Goal: Communication & Community: Participate in discussion

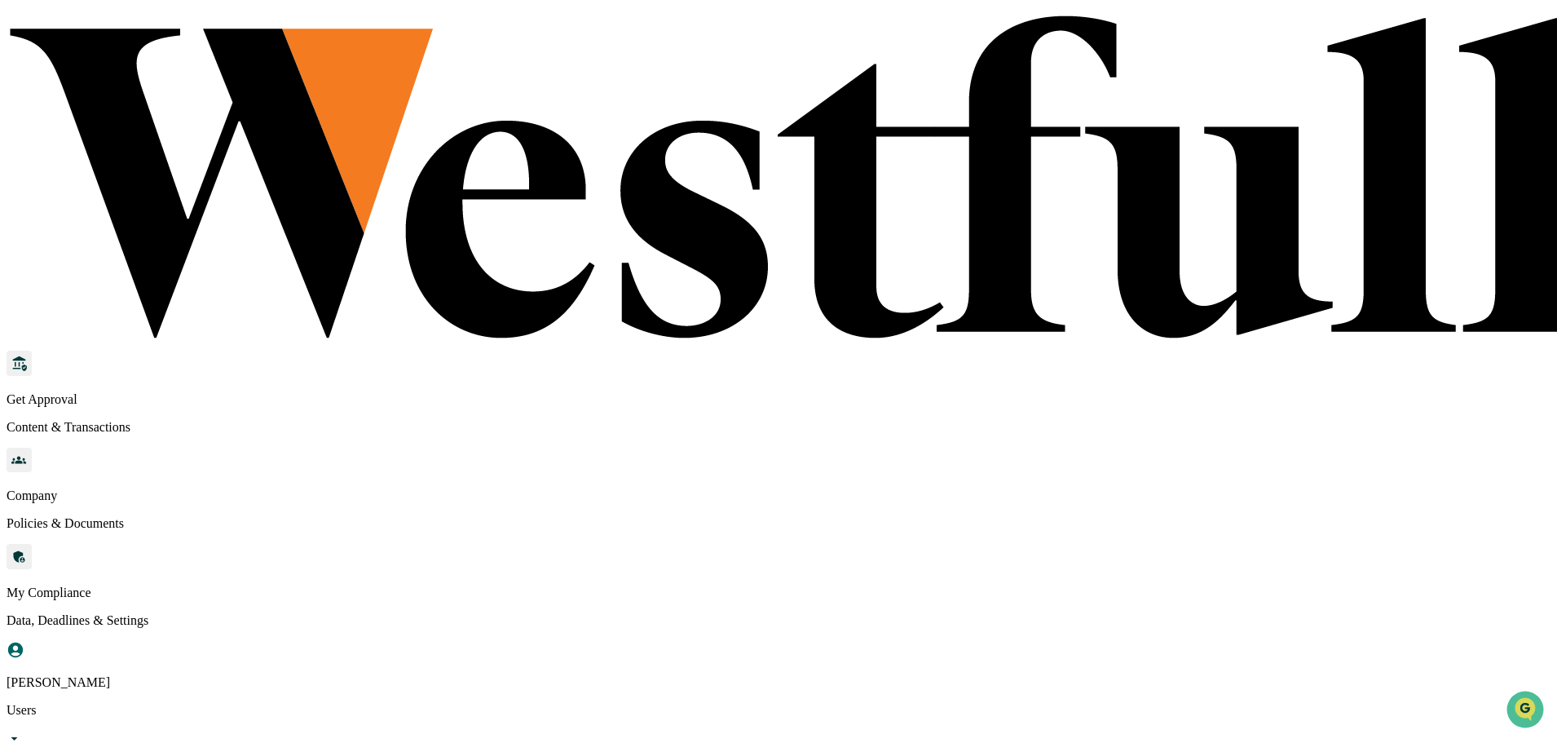
click at [305, 418] on div "[PERSON_NAME]" at bounding box center [290, 425] width 104 height 15
click at [302, 418] on div "[PERSON_NAME]" at bounding box center [290, 425] width 104 height 15
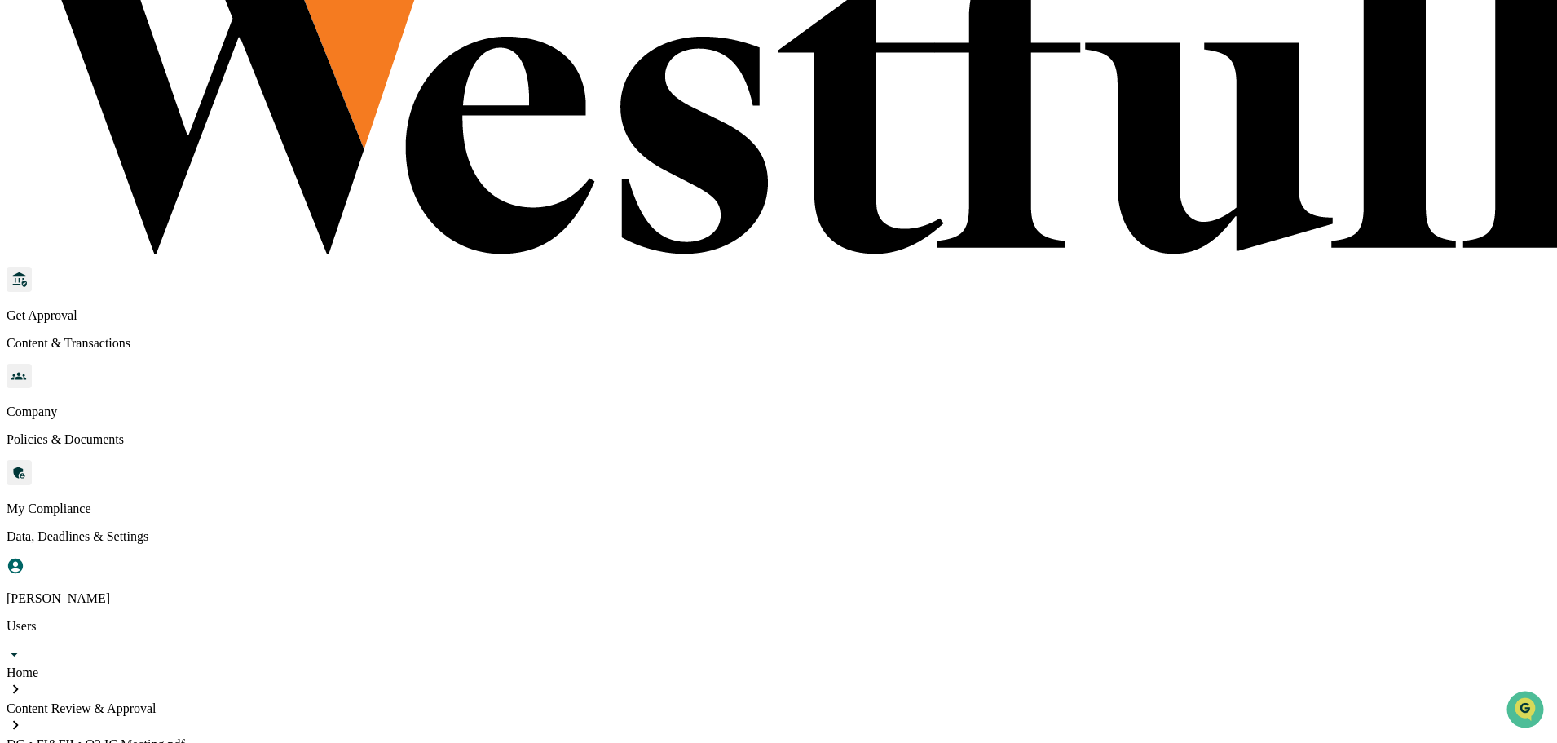
scroll to position [73, 0]
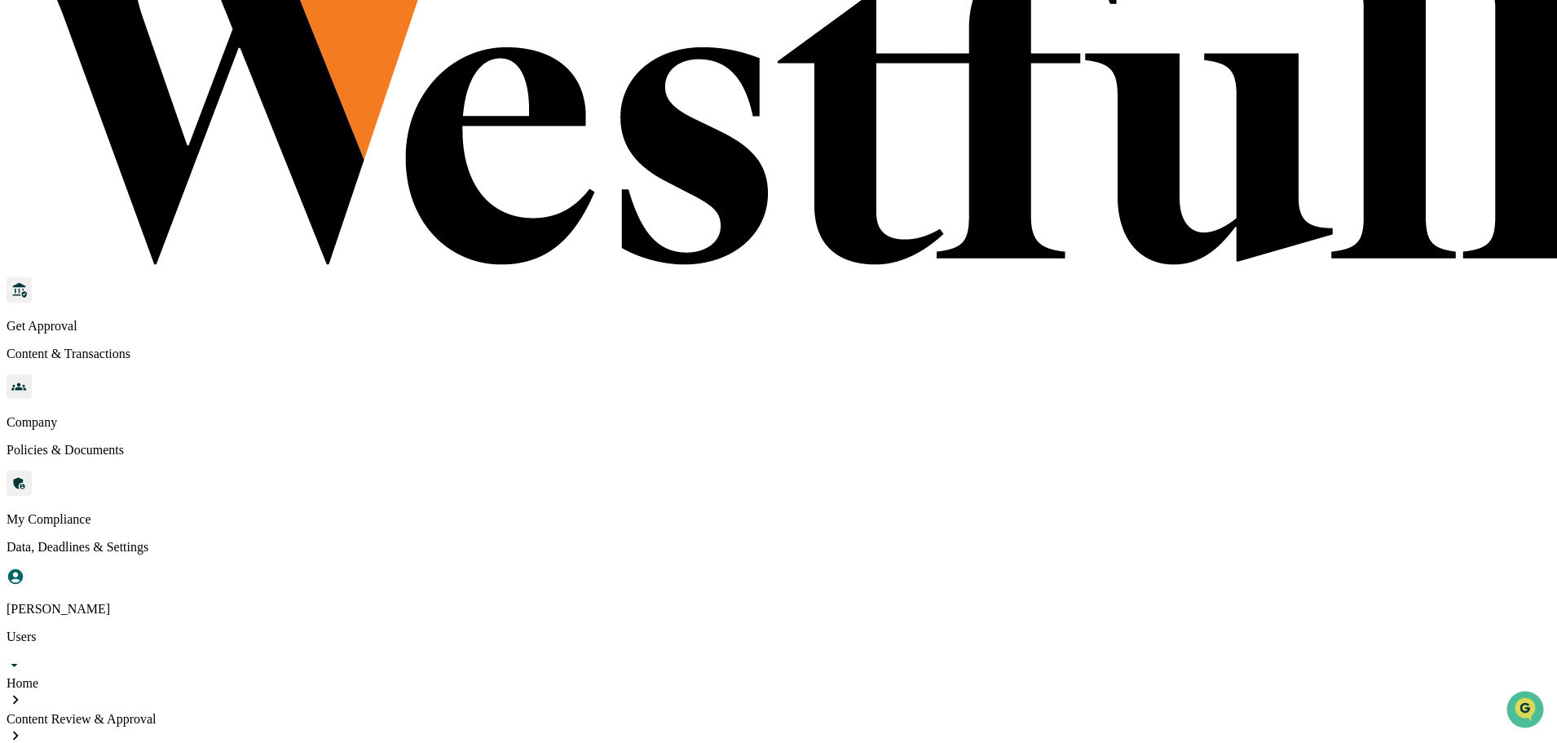
drag, startPoint x: 487, startPoint y: 309, endPoint x: 563, endPoint y: 306, distance: 75.9
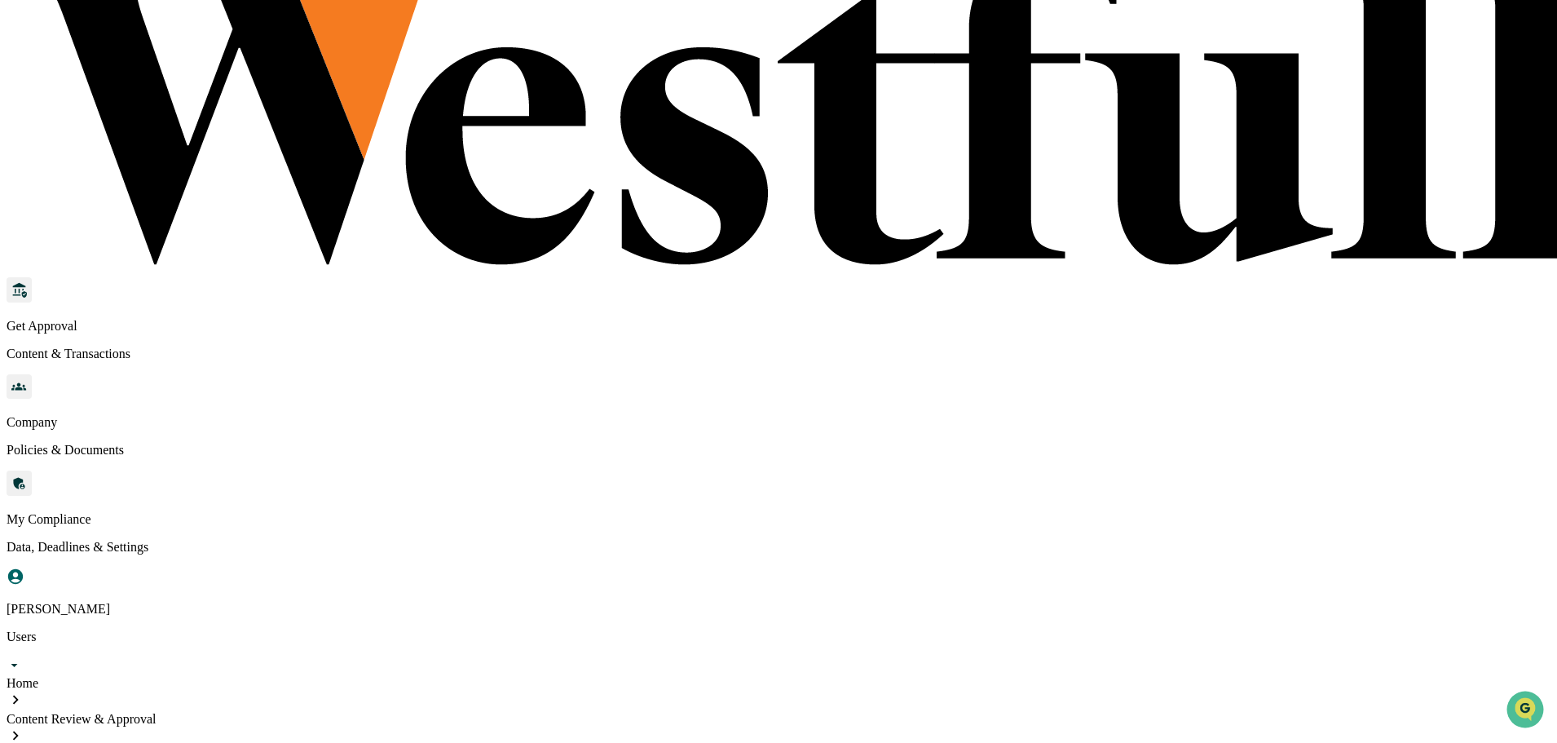
click at [349, 712] on div "Content Review & Approval" at bounding box center [779, 719] width 1544 height 15
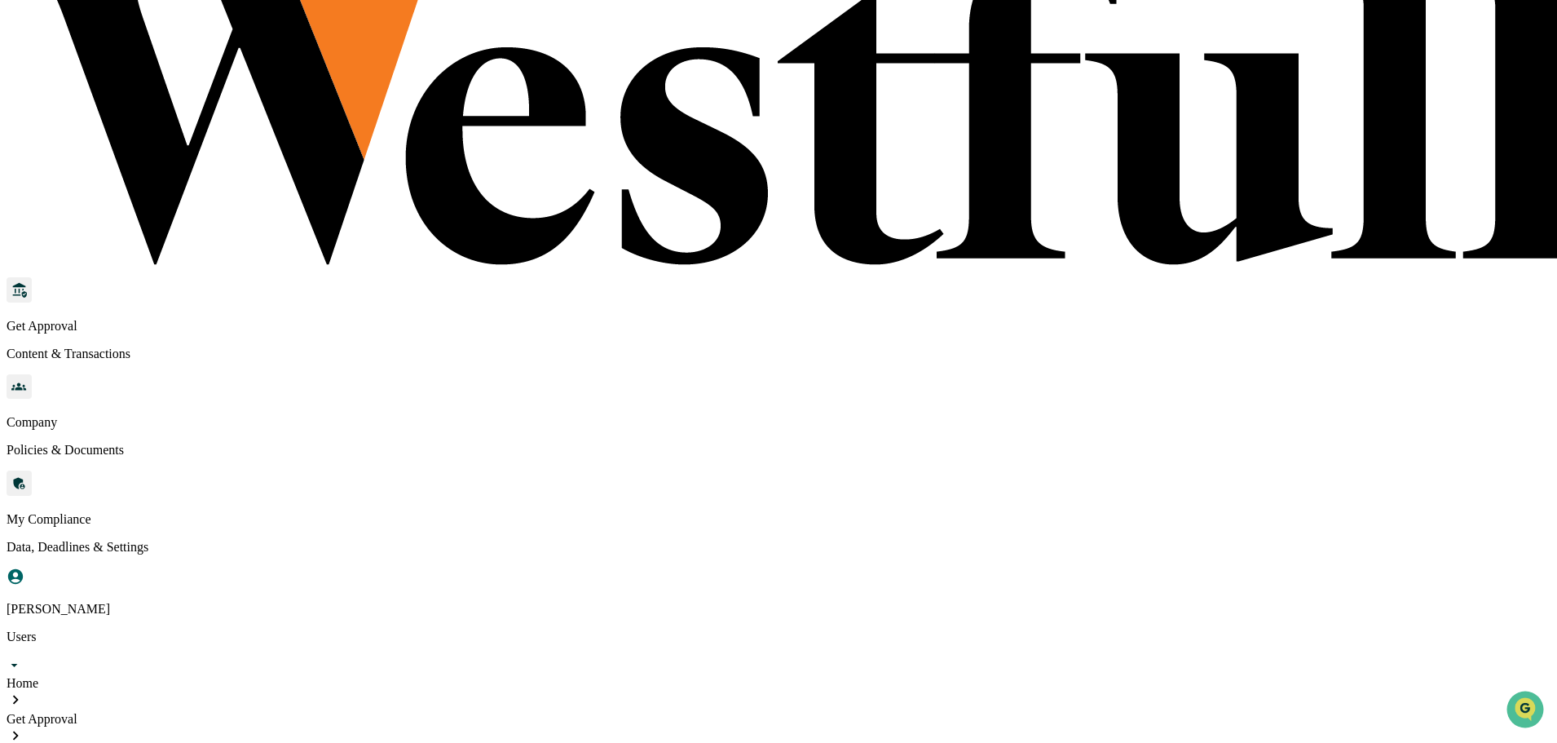
click at [139, 712] on div "Get Approval" at bounding box center [779, 719] width 1544 height 15
